Goal: Task Accomplishment & Management: Use online tool/utility

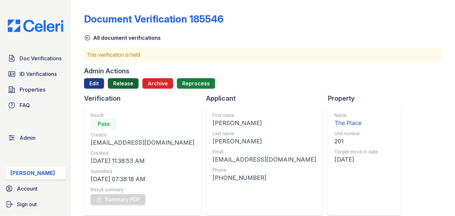
click at [124, 83] on link "Release" at bounding box center [123, 83] width 31 height 10
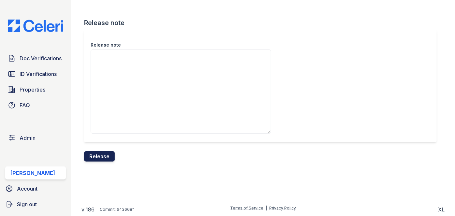
click at [99, 157] on button "Release" at bounding box center [99, 156] width 31 height 10
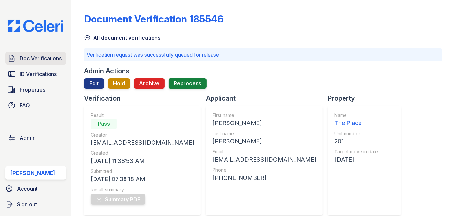
click at [57, 54] on span "Doc Verifications" at bounding box center [41, 58] width 42 height 8
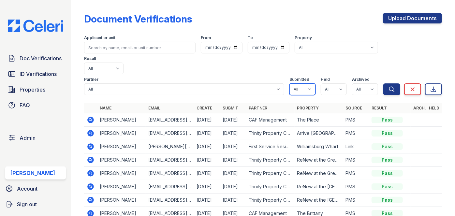
click at [298, 83] on select "All true false" at bounding box center [303, 89] width 26 height 12
click at [290, 83] on select "All true false" at bounding box center [303, 89] width 26 height 12
click at [303, 83] on select "All true false" at bounding box center [303, 89] width 26 height 12
select select "true"
click at [290, 83] on select "All true false" at bounding box center [303, 89] width 26 height 12
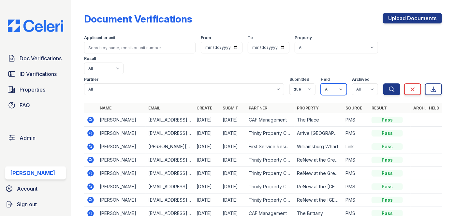
click at [332, 83] on select "All true false" at bounding box center [334, 89] width 26 height 12
select select "true"
click at [321, 83] on select "All true false" at bounding box center [334, 89] width 26 height 12
click at [356, 83] on select "All true false" at bounding box center [365, 89] width 26 height 12
select select "false"
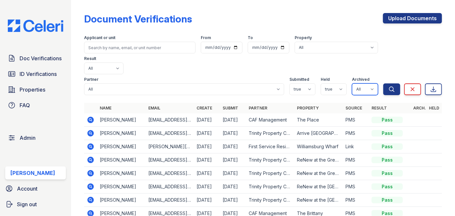
click at [352, 83] on select "All true false" at bounding box center [365, 89] width 26 height 12
click at [389, 86] on icon "submit" at bounding box center [392, 89] width 7 height 7
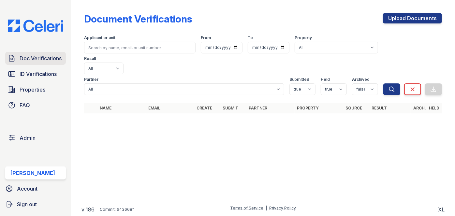
click at [44, 54] on link "Doc Verifications" at bounding box center [35, 58] width 61 height 13
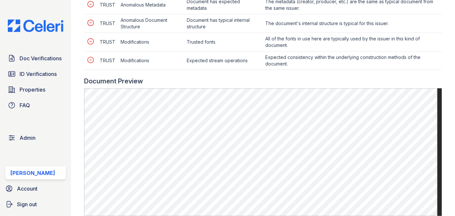
scroll to position [296, 0]
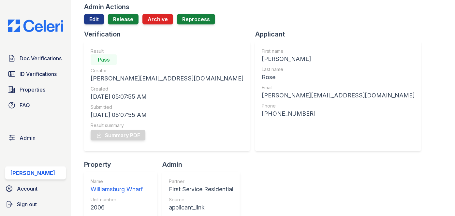
scroll to position [29, 0]
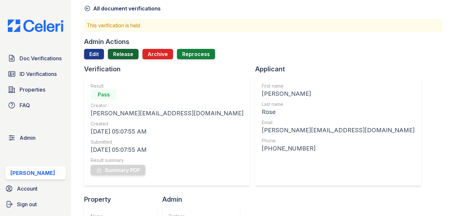
click at [122, 53] on link "Release" at bounding box center [123, 54] width 31 height 10
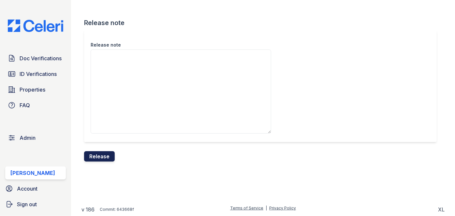
click at [102, 157] on button "Release" at bounding box center [99, 156] width 31 height 10
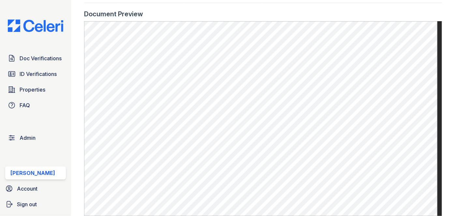
scroll to position [355, 0]
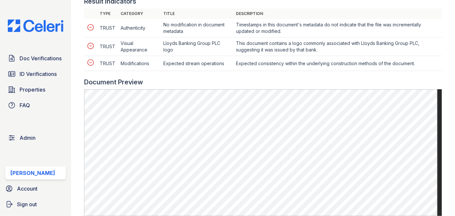
scroll to position [355, 0]
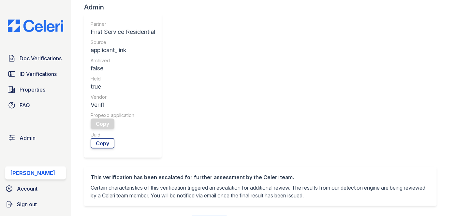
scroll to position [291, 0]
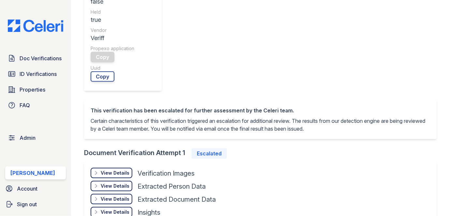
click at [107, 170] on div "View Details" at bounding box center [115, 173] width 29 height 7
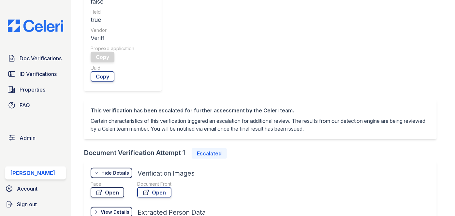
click at [111, 188] on link "Open" at bounding box center [108, 193] width 34 height 10
click at [165, 188] on link "Open" at bounding box center [154, 193] width 34 height 10
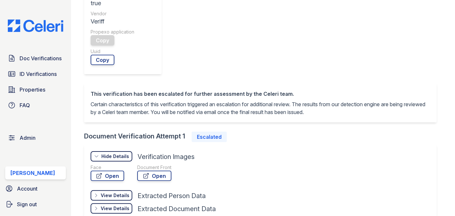
scroll to position [317, 0]
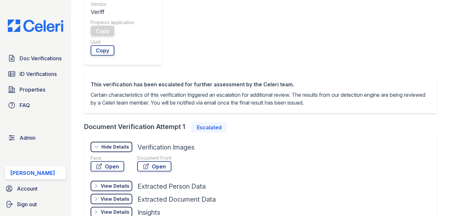
click at [0, 0] on div "View Details" at bounding box center [0, 0] width 0 height 0
click at [115, 183] on div "View Details" at bounding box center [115, 186] width 29 height 7
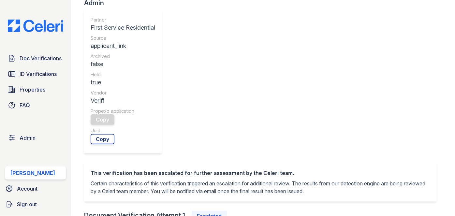
scroll to position [228, 0]
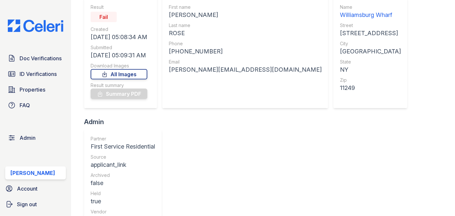
scroll to position [21, 0]
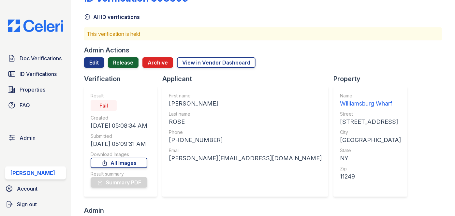
click at [126, 62] on link "Release" at bounding box center [123, 62] width 31 height 10
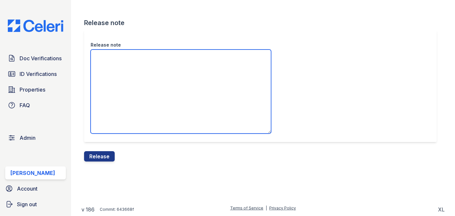
click at [127, 69] on textarea "Release note" at bounding box center [181, 92] width 181 height 84
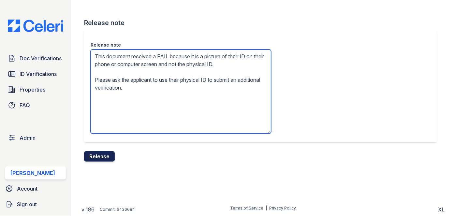
type textarea "This document received a FAIL because it is a picture of their ID on their phon…"
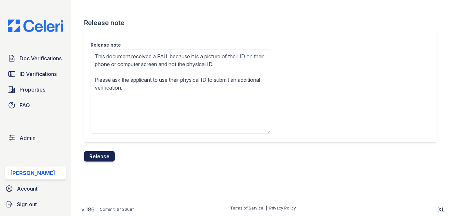
click at [106, 158] on button "Release" at bounding box center [99, 156] width 31 height 10
